Goal: Task Accomplishment & Management: Manage account settings

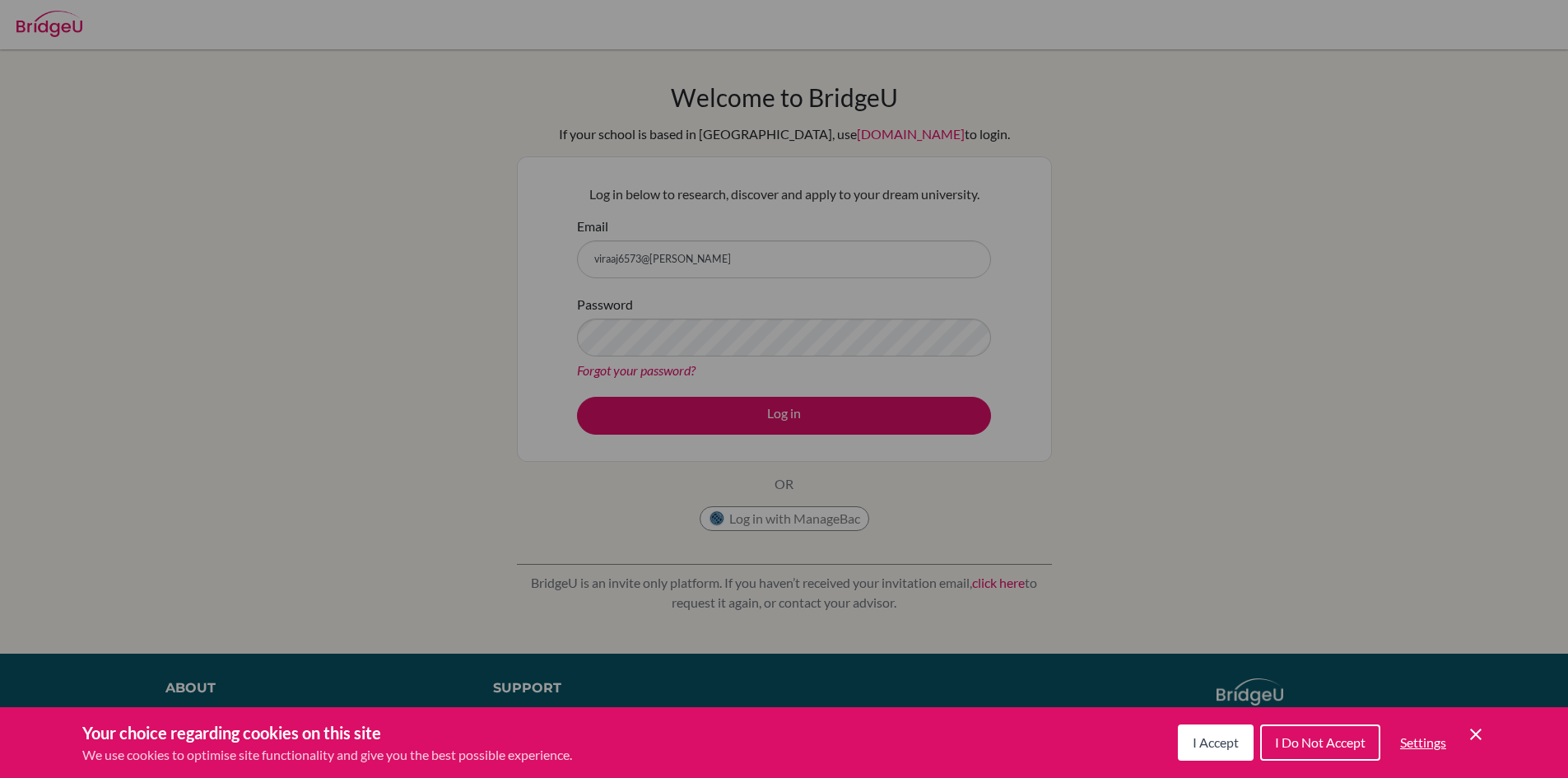
click at [1178, 747] on button "I Accept" at bounding box center [1216, 743] width 76 height 36
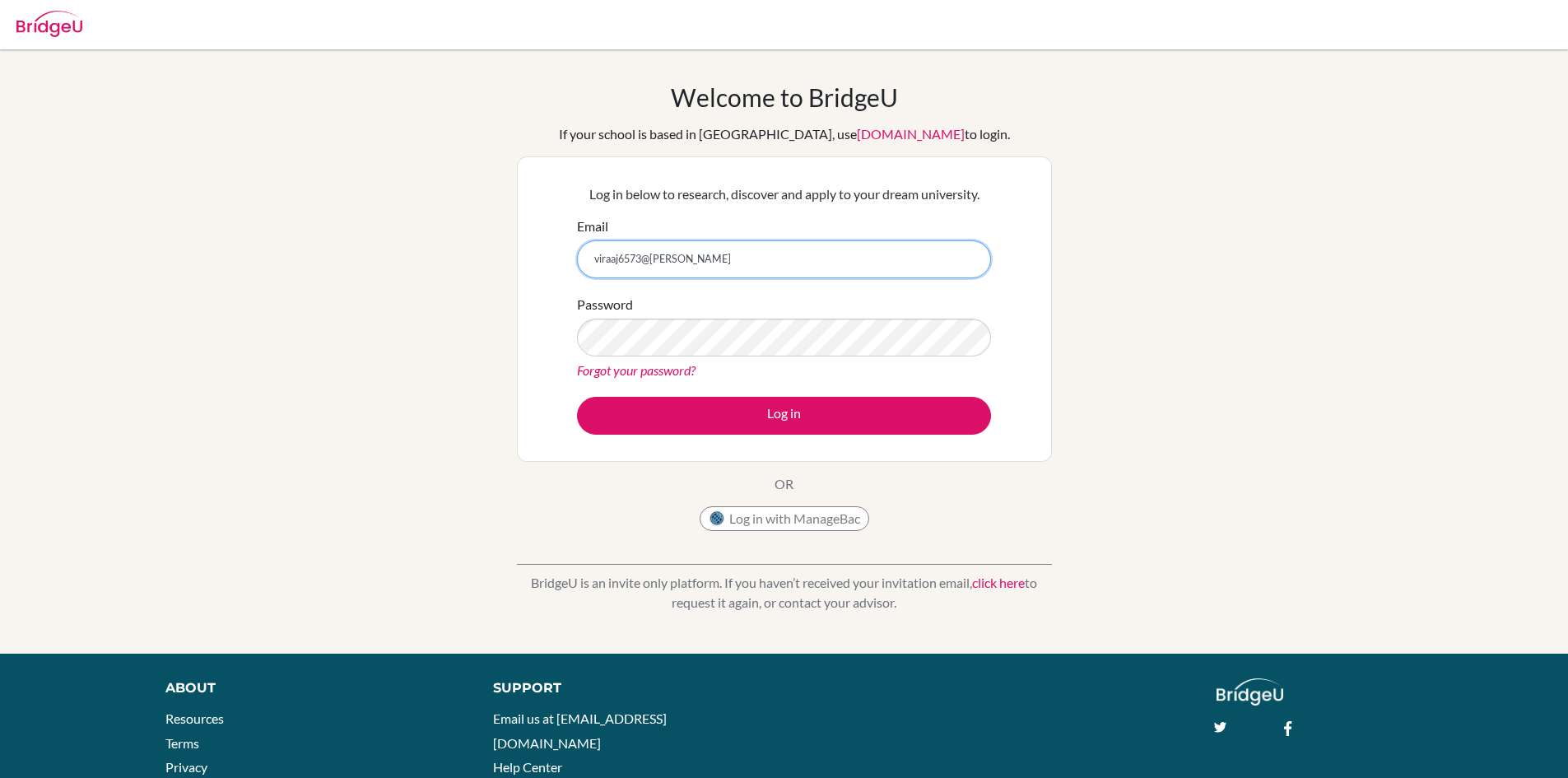
click at [684, 257] on input "viraaj6573@vivek" at bounding box center [783, 259] width 414 height 38
type input "[EMAIL_ADDRESS][DOMAIN_NAME]"
click at [577, 396] on button "Log in" at bounding box center [783, 415] width 414 height 38
click at [645, 366] on link "Forgot your password?" at bounding box center [635, 370] width 118 height 16
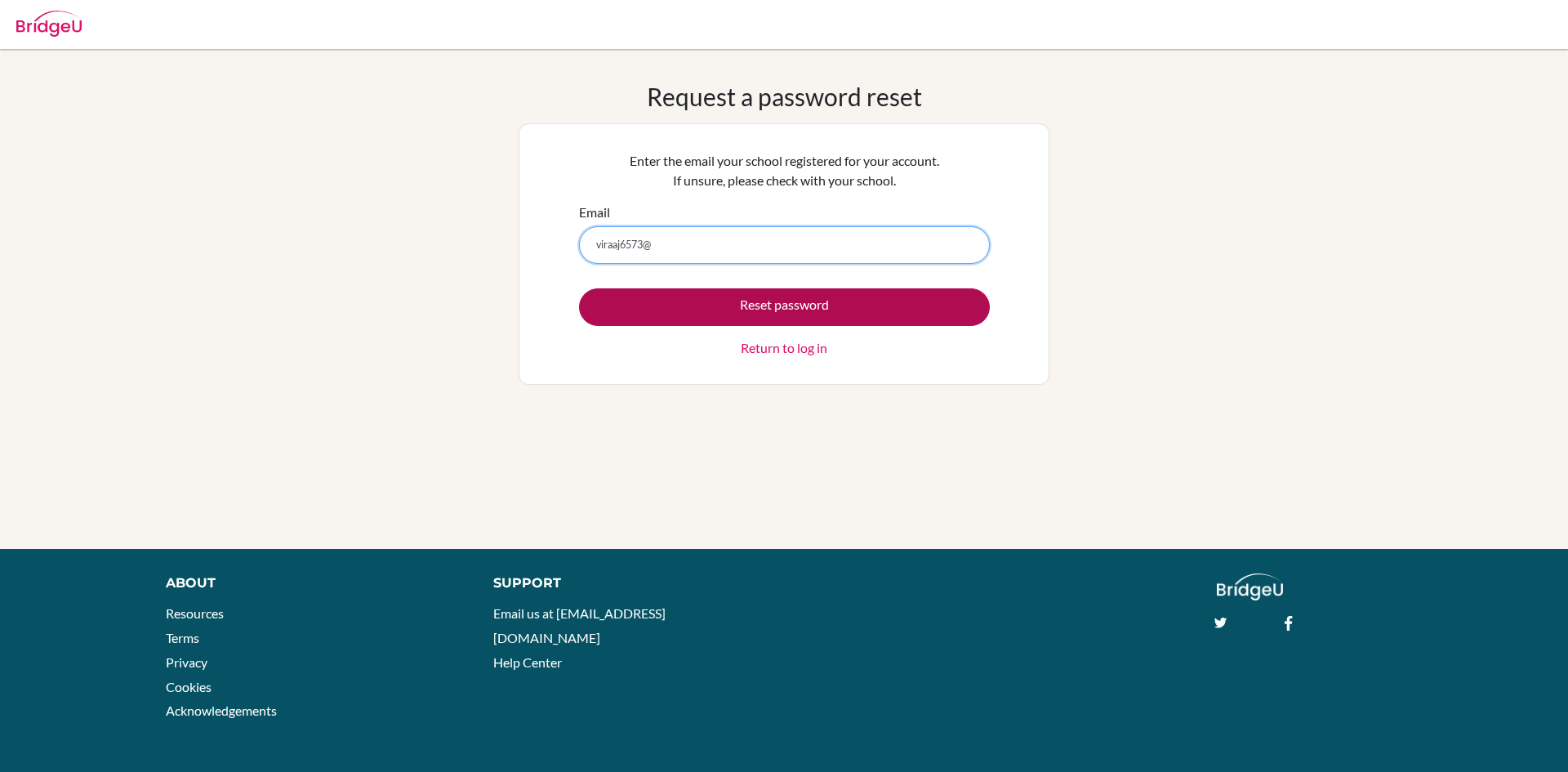
type input "[EMAIL_ADDRESS][DOMAIN_NAME]"
click at [709, 308] on button "Reset password" at bounding box center [784, 307] width 410 height 38
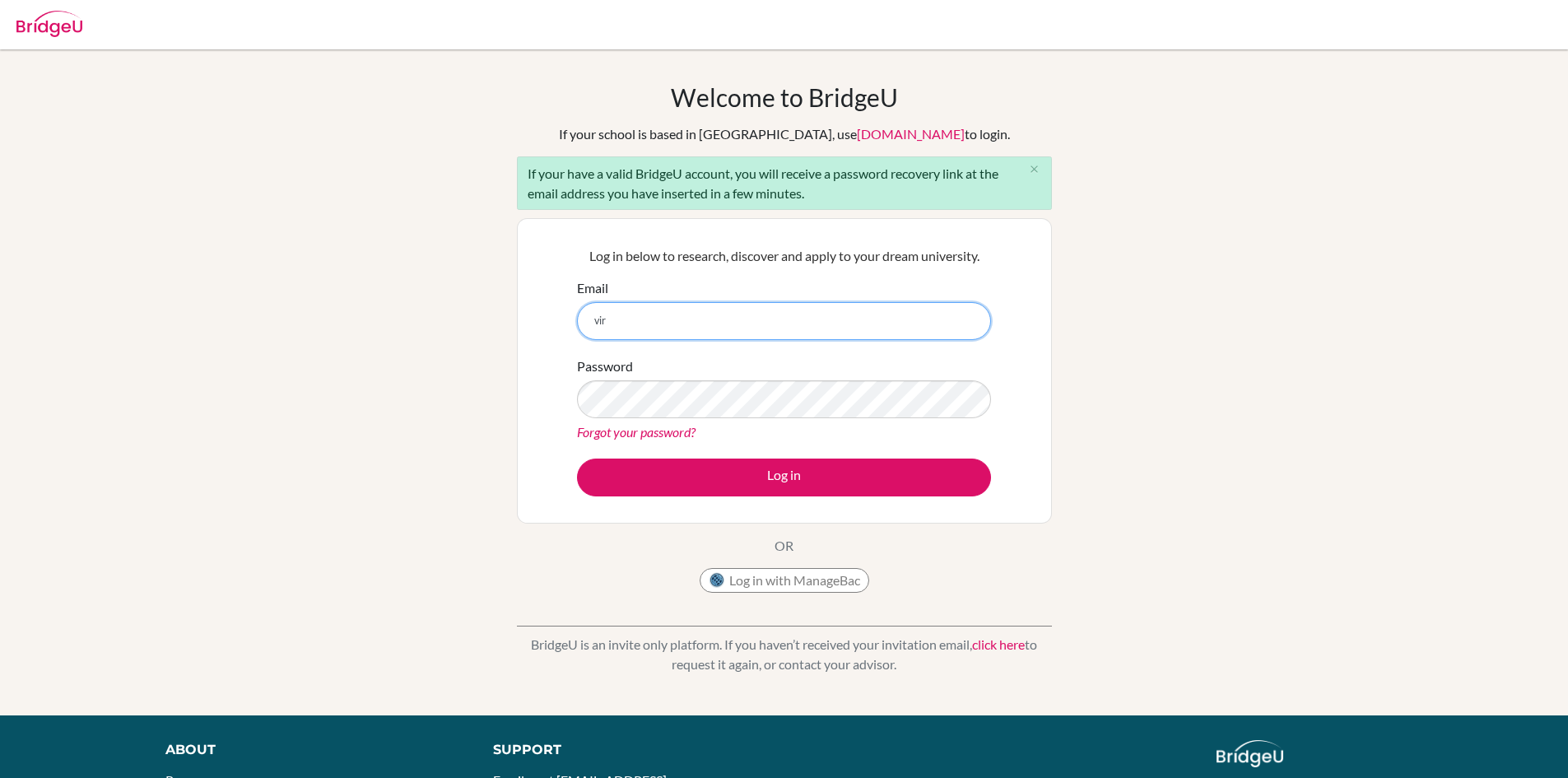
type input "[EMAIL_ADDRESS][DOMAIN_NAME]"
click at [707, 426] on div "Forgot your password?" at bounding box center [783, 432] width 414 height 20
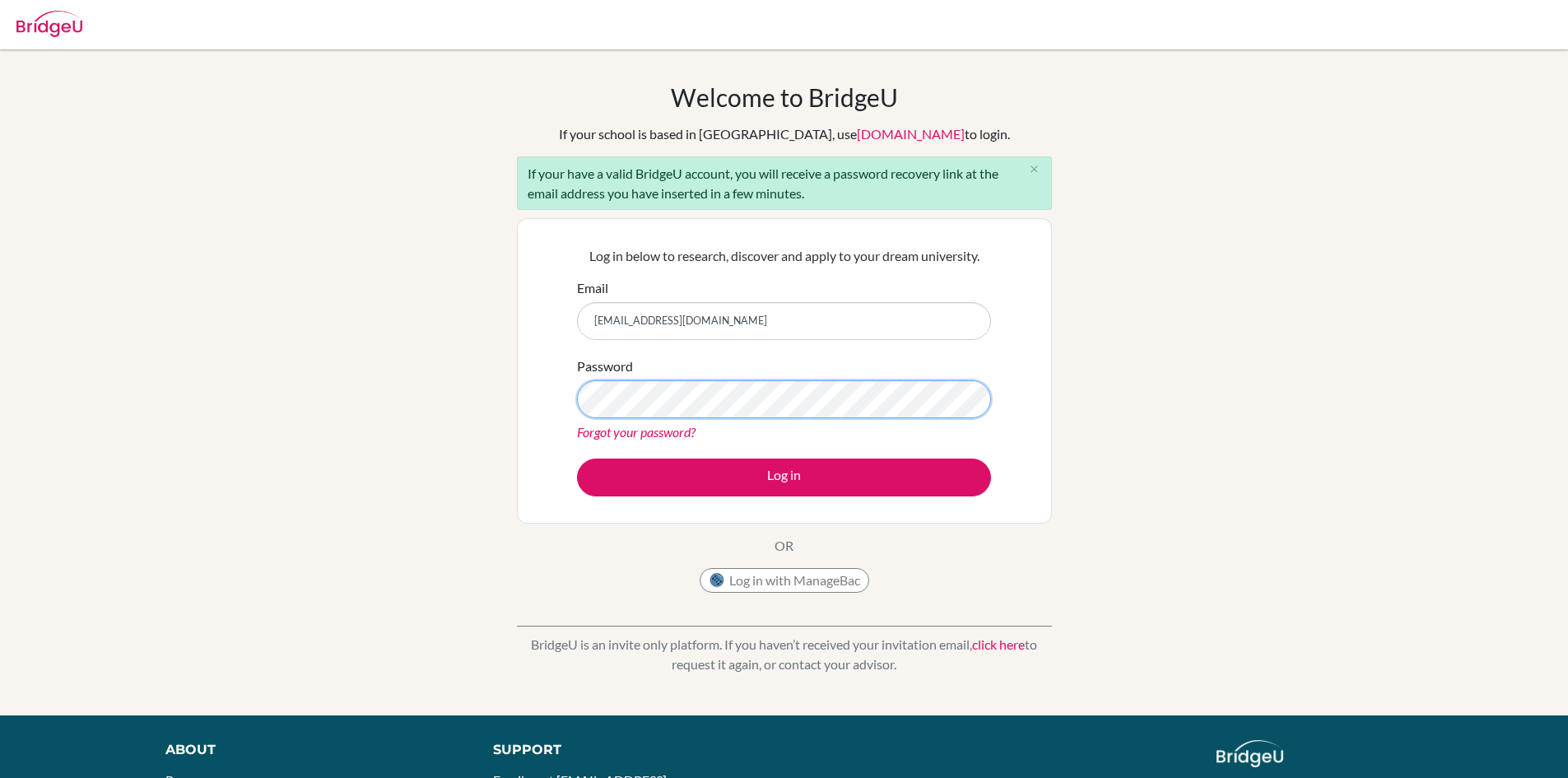
click at [577, 459] on button "Log in" at bounding box center [783, 478] width 414 height 38
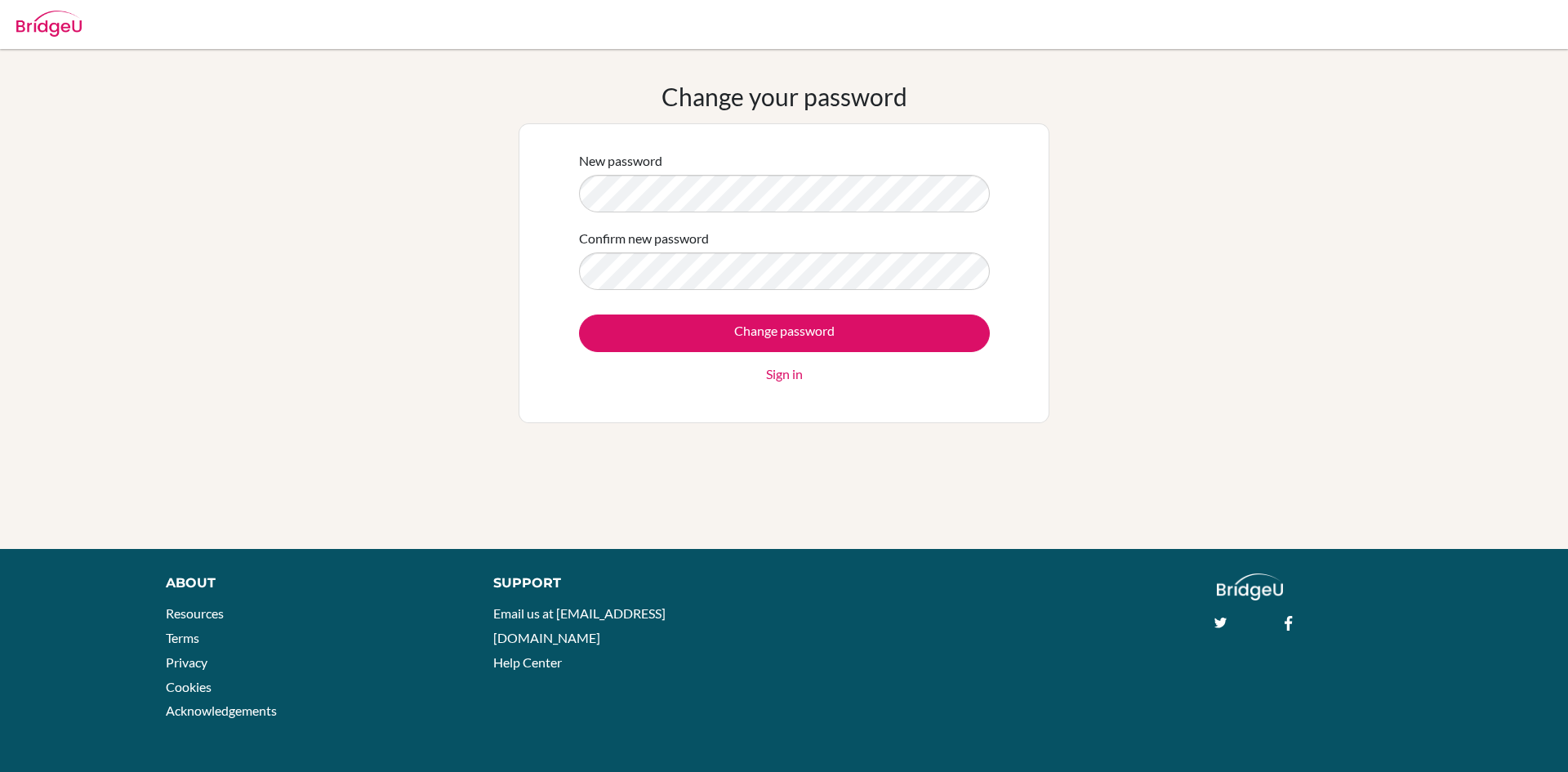
click at [571, 186] on div "New password Confirm new password Change password Sign in" at bounding box center [783, 273] width 431 height 266
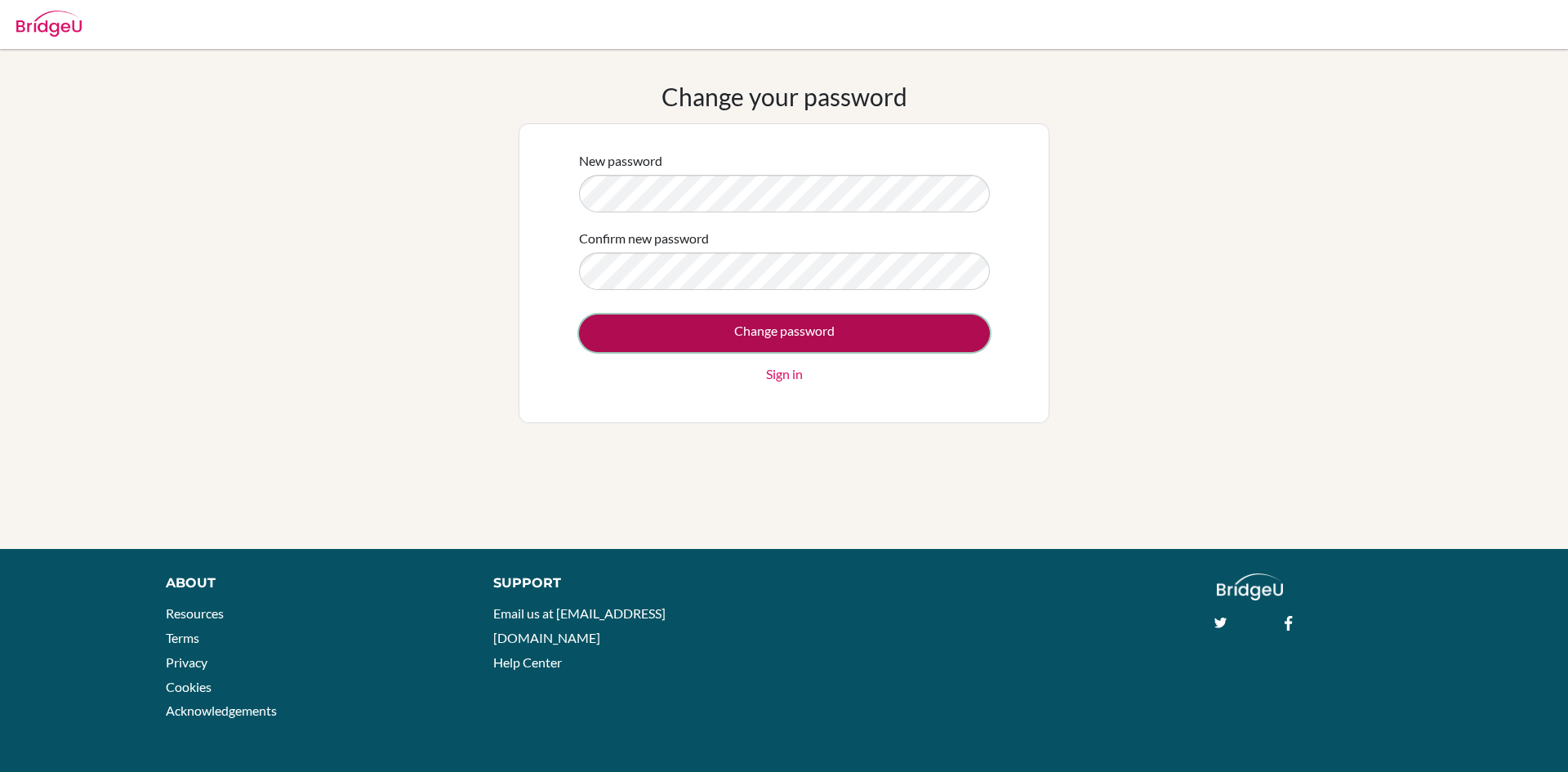
click at [807, 324] on input "Change password" at bounding box center [784, 333] width 410 height 38
